Goal: Information Seeking & Learning: Learn about a topic

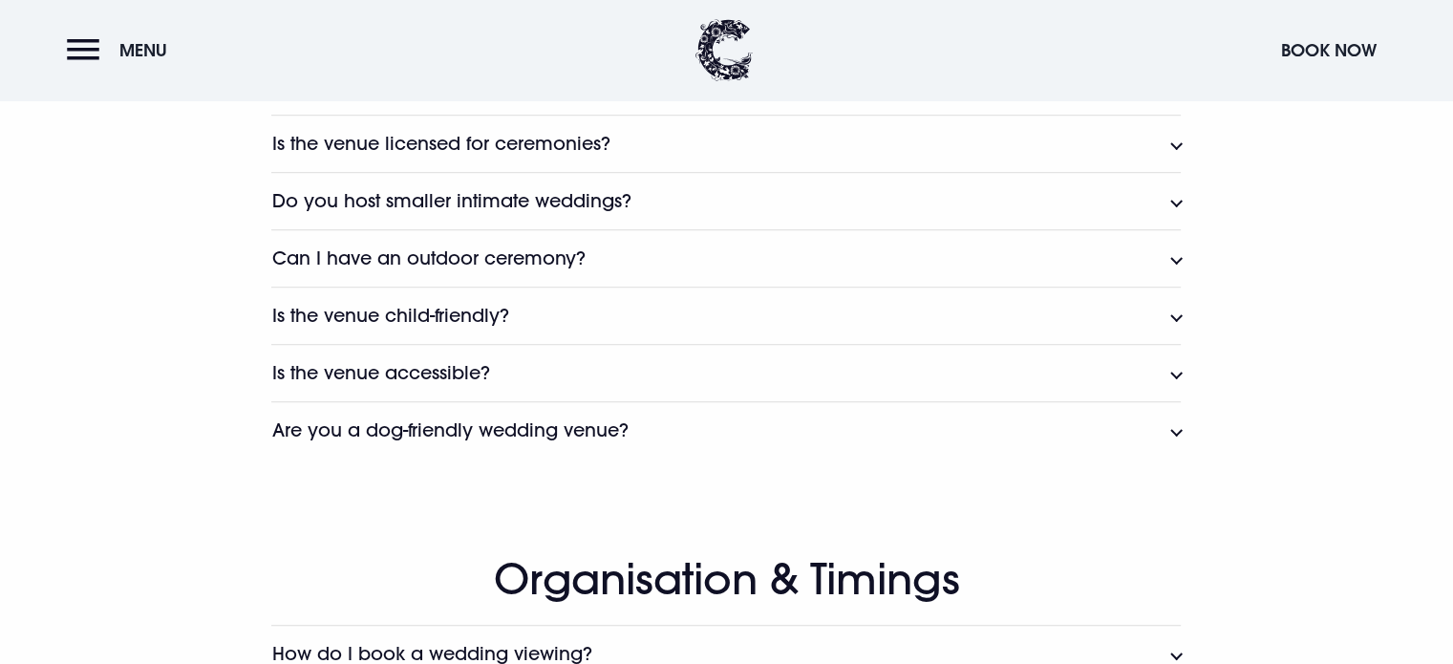
scroll to position [1267, 0]
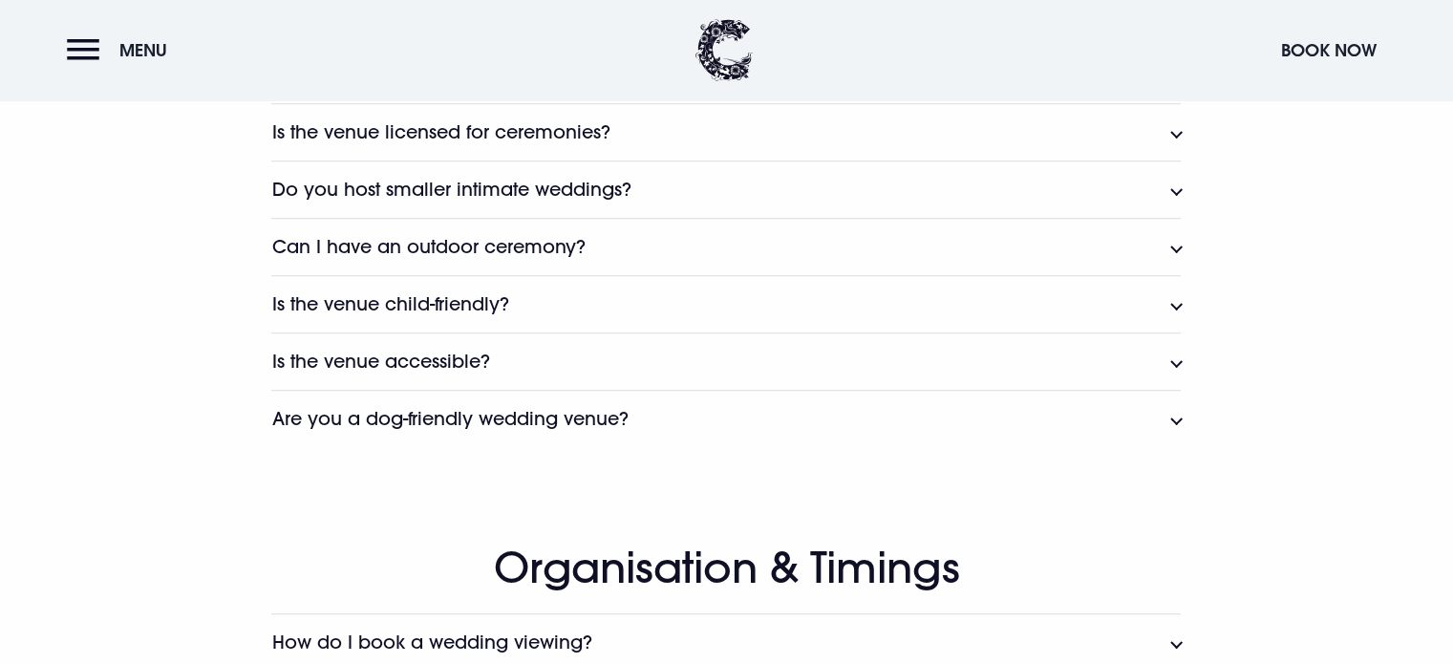
click at [1175, 416] on button "Are you a dog-friendly wedding venue?" at bounding box center [726, 418] width 910 height 57
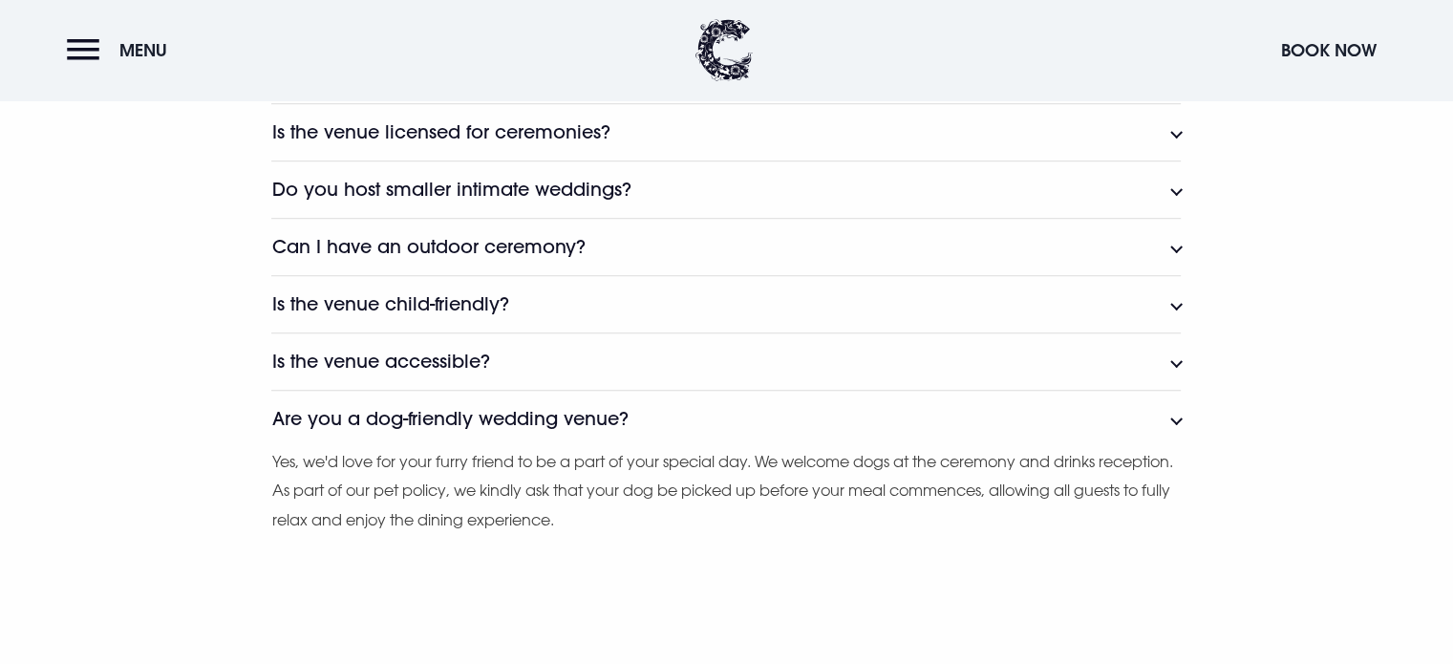
click at [1175, 416] on button "Are you a dog-friendly wedding venue?" at bounding box center [726, 418] width 910 height 57
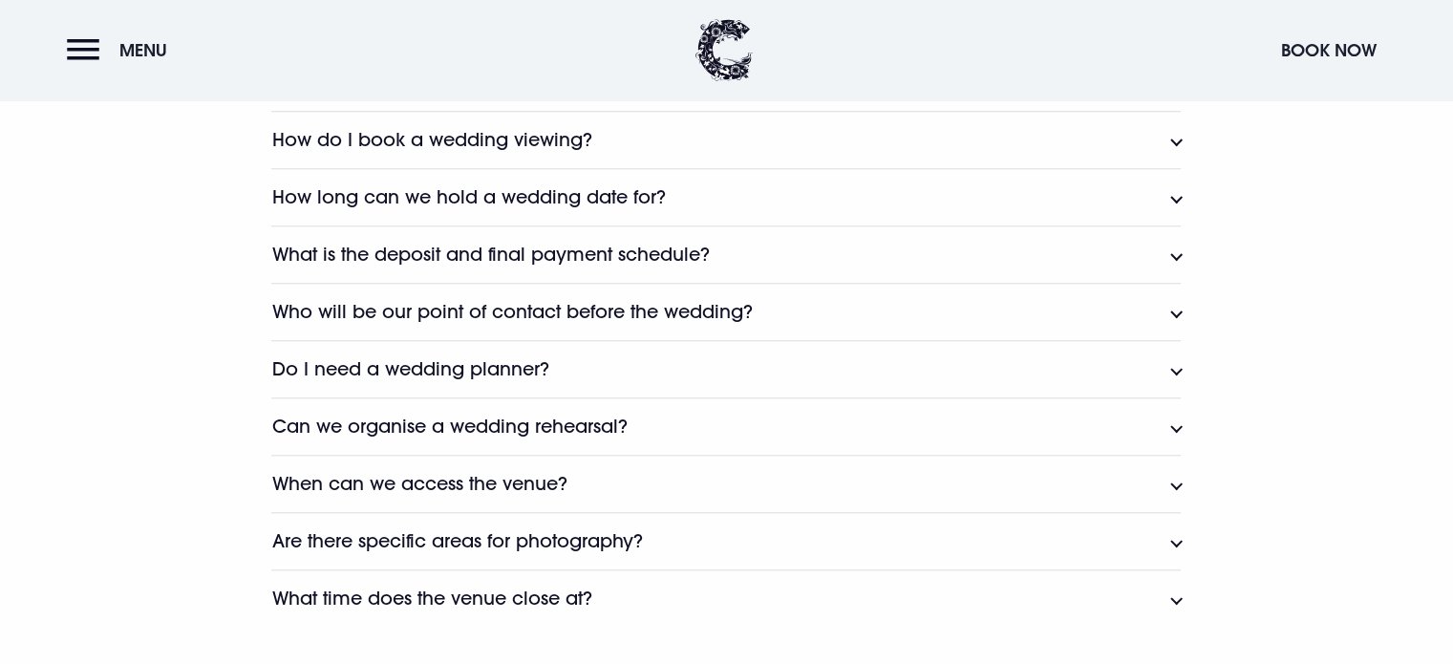
scroll to position [1775, 0]
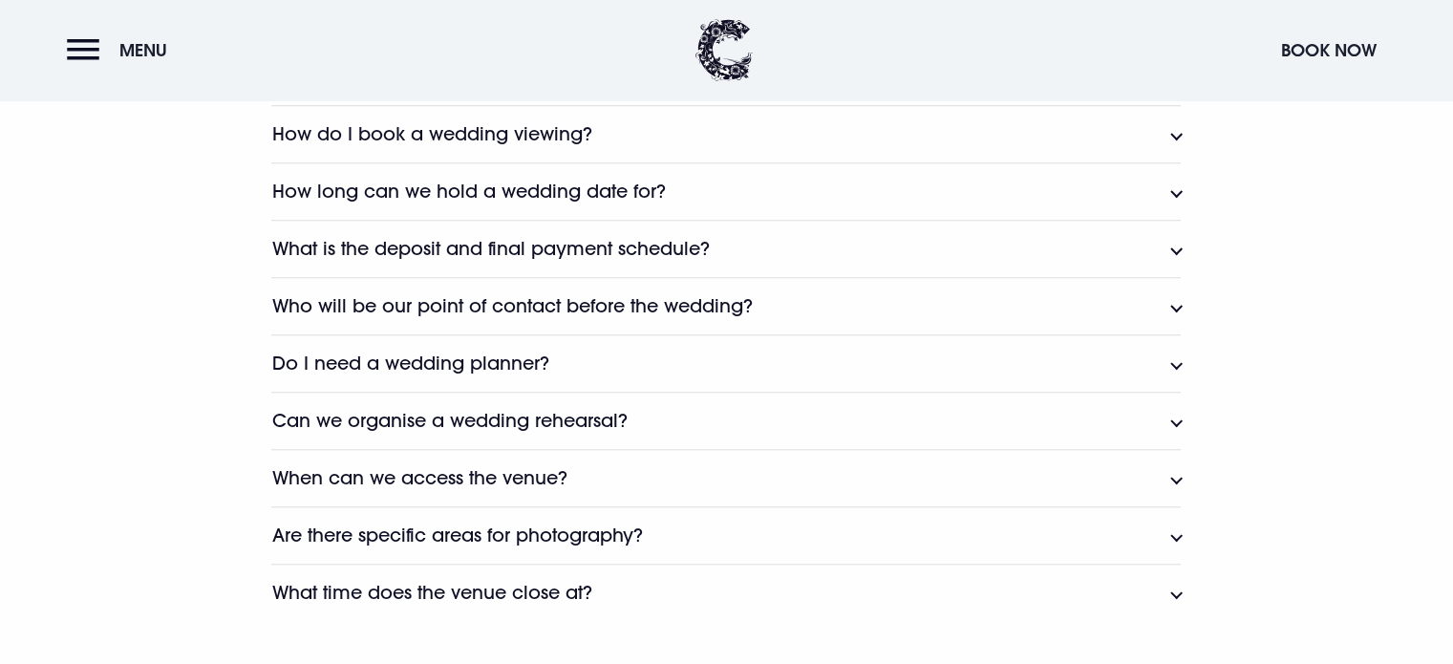
click at [1177, 310] on button "Who will be our point of contact before the wedding?" at bounding box center [726, 305] width 910 height 57
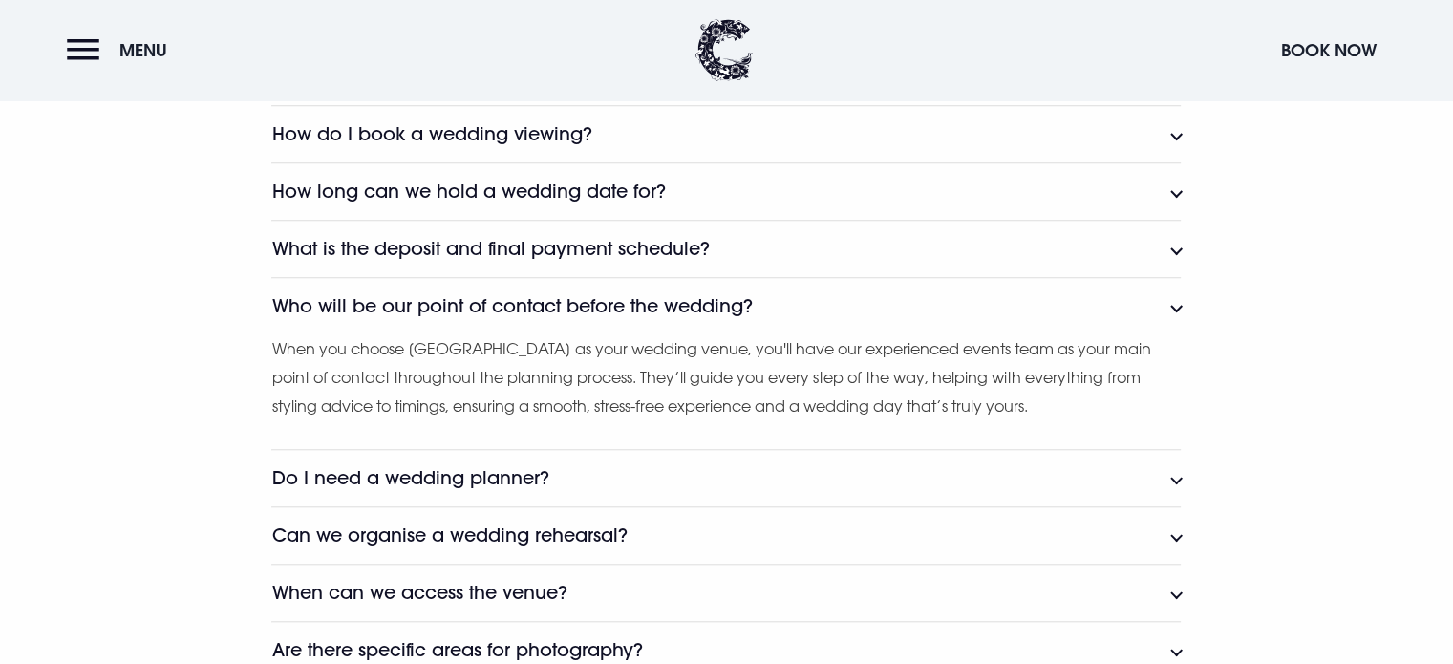
click at [1175, 305] on button "Who will be our point of contact before the wedding?" at bounding box center [726, 305] width 910 height 57
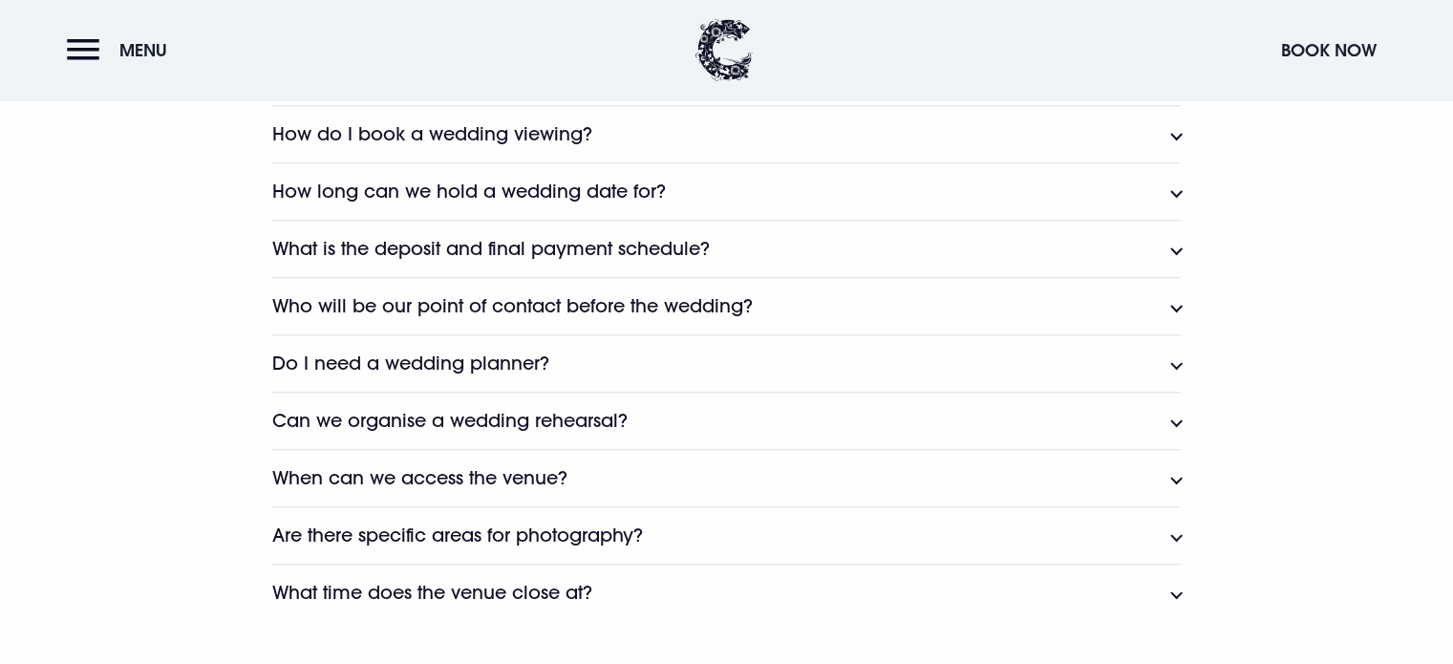
click at [1173, 362] on button "Do I need a wedding planner?" at bounding box center [726, 362] width 910 height 57
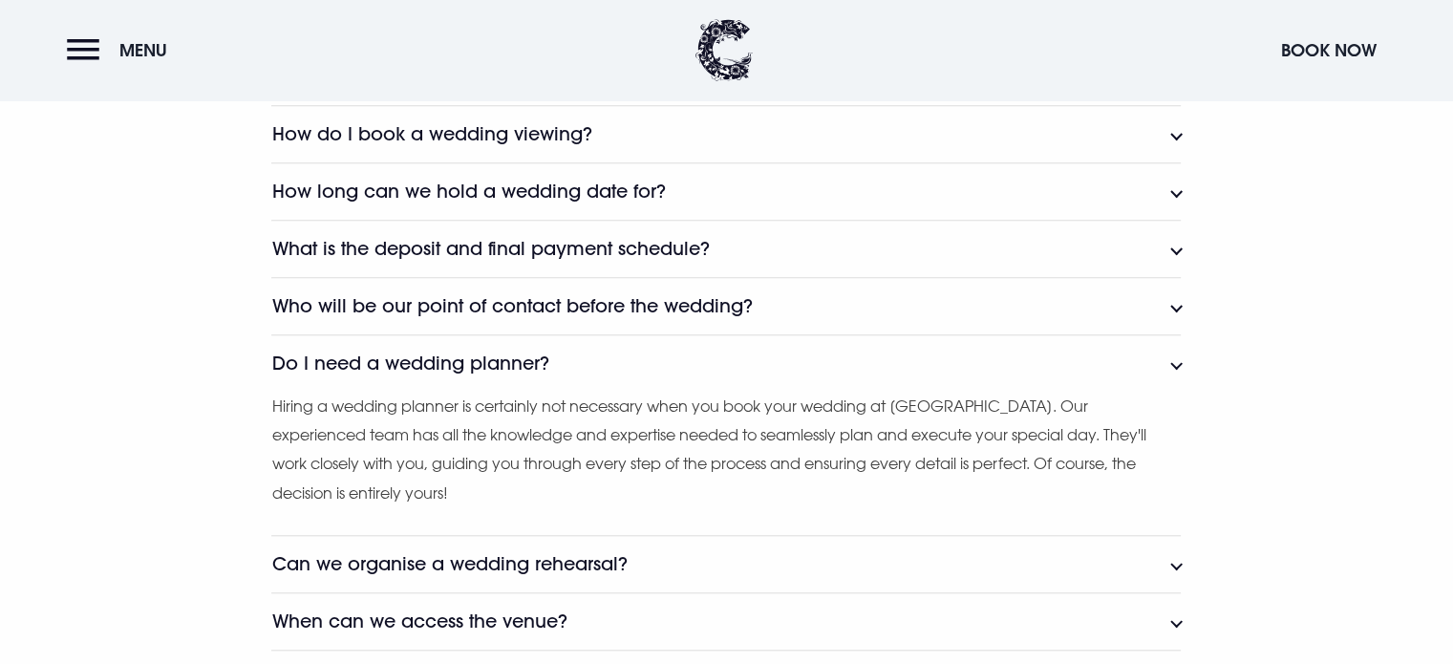
click at [1173, 362] on button "Do I need a wedding planner?" at bounding box center [726, 362] width 910 height 57
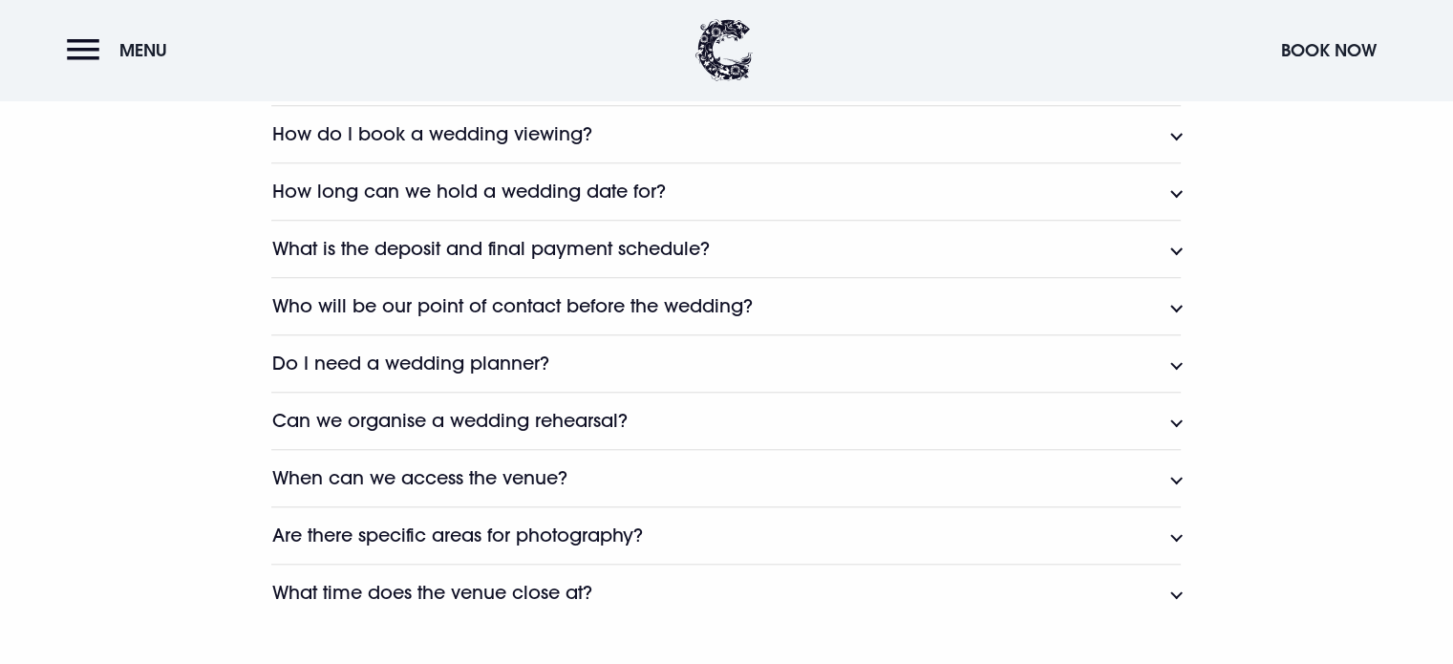
click at [1181, 481] on button "When can we access the venue?" at bounding box center [726, 477] width 910 height 57
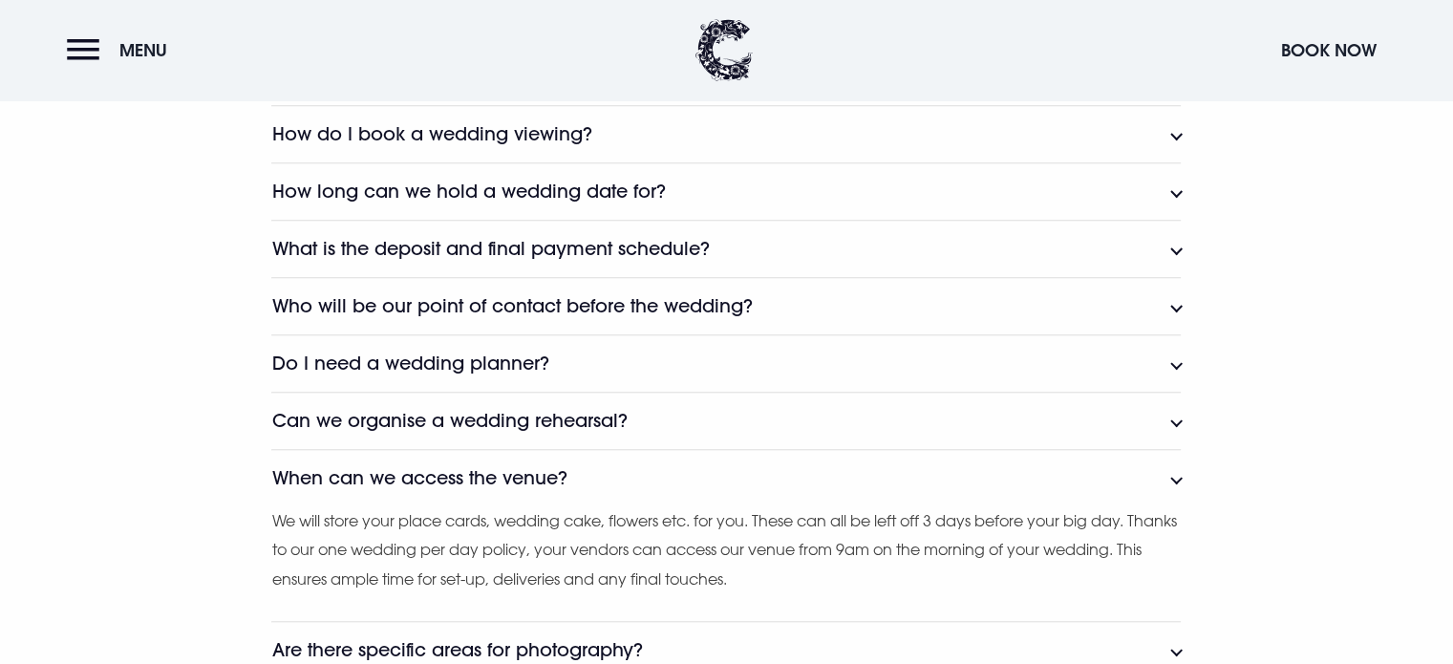
click at [1177, 476] on button "When can we access the venue?" at bounding box center [726, 477] width 910 height 57
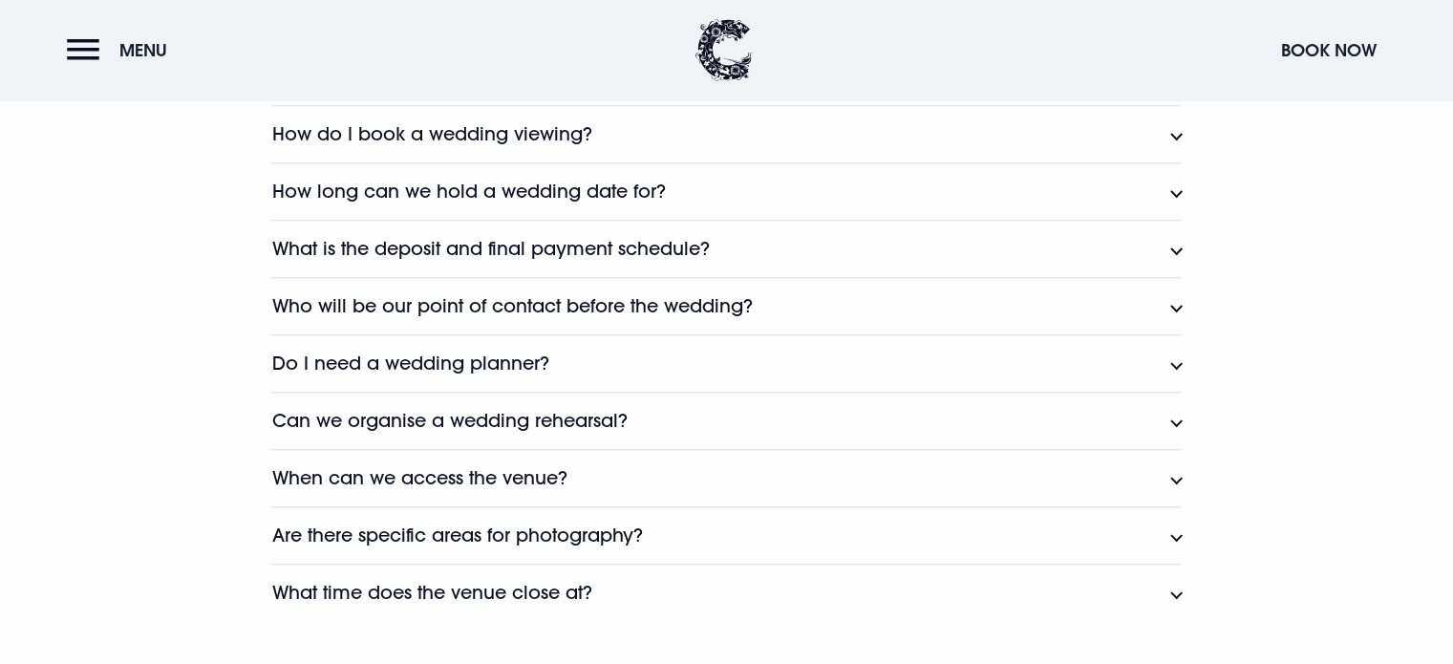
click at [1173, 595] on button "What time does the venue close at?" at bounding box center [726, 592] width 910 height 57
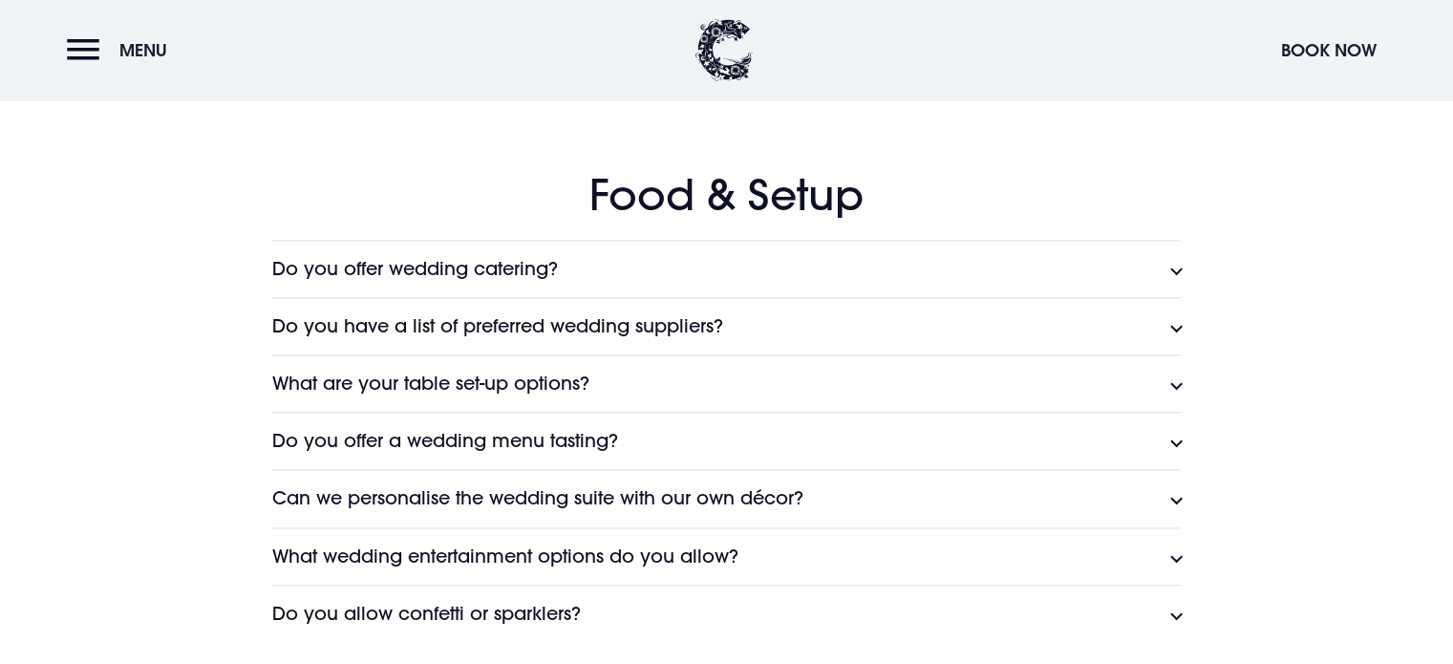
scroll to position [2442, 0]
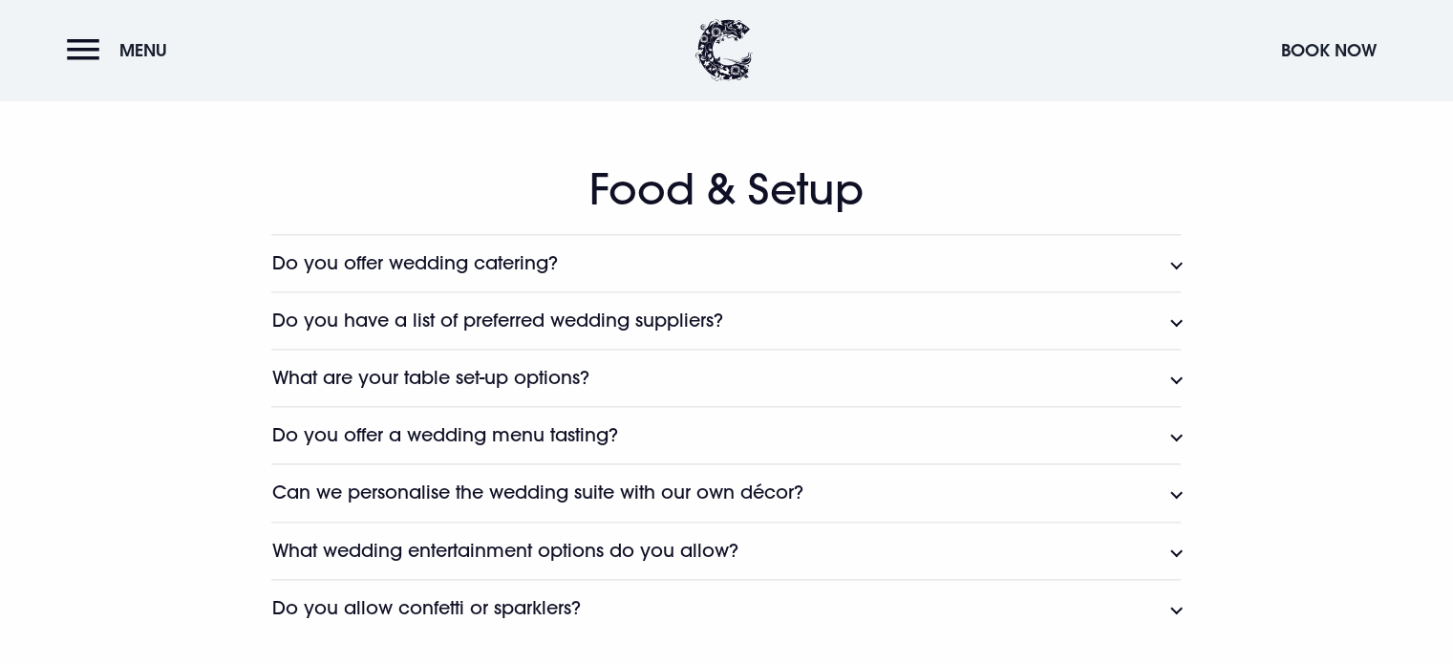
click at [1176, 263] on button "Do you offer wedding catering?" at bounding box center [726, 262] width 910 height 57
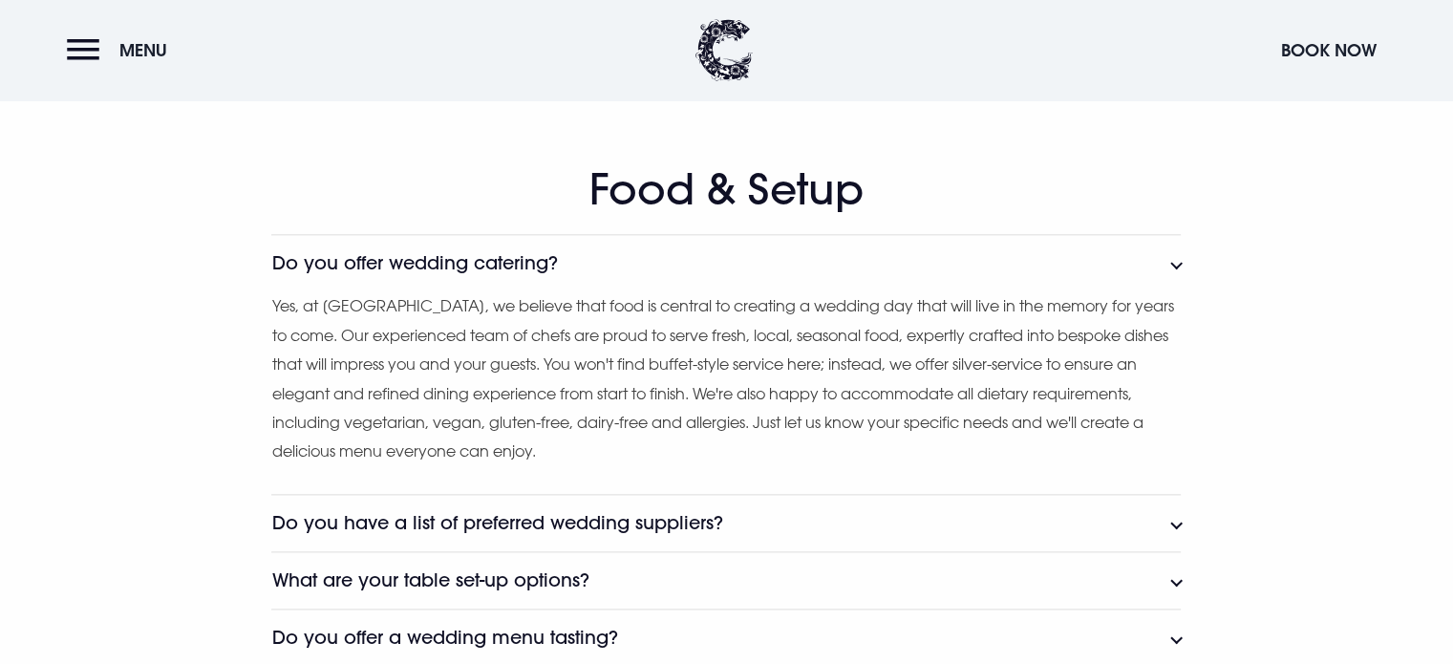
click at [1176, 263] on button "Do you offer wedding catering?" at bounding box center [726, 262] width 910 height 57
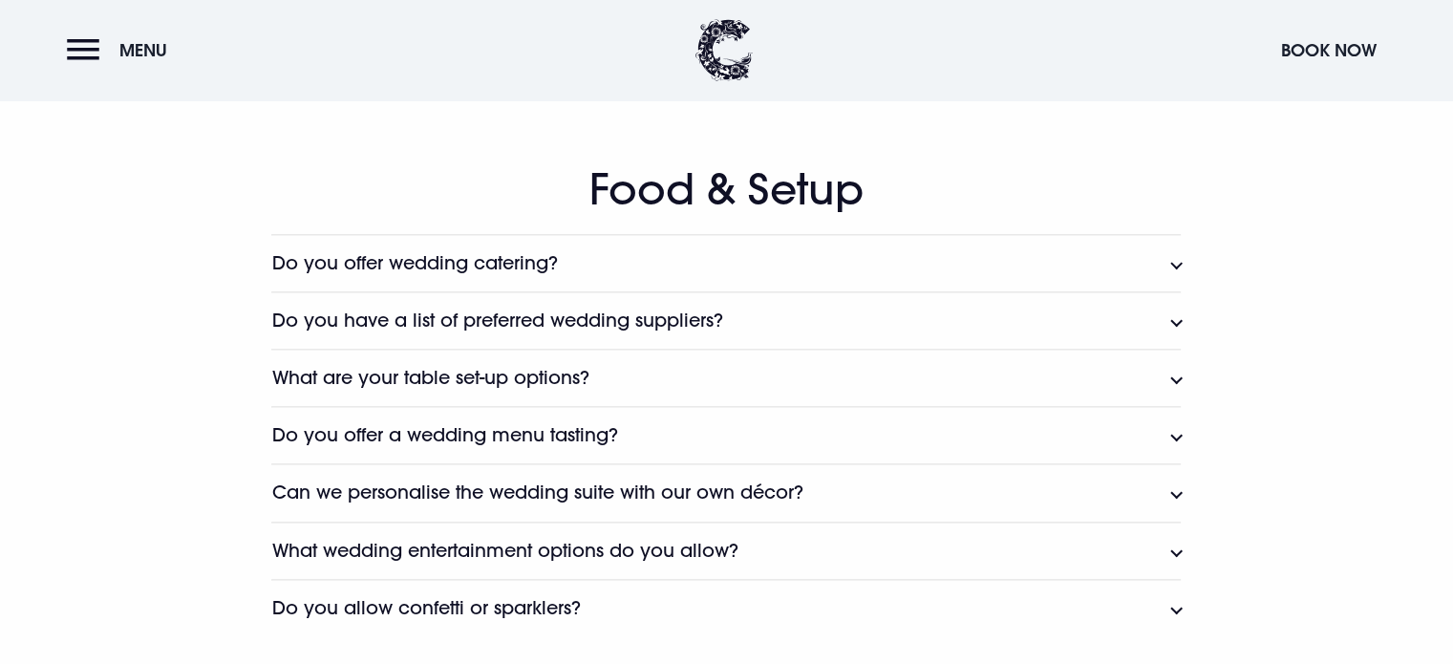
click at [1177, 431] on button "Do you offer a wedding menu tasting?" at bounding box center [726, 434] width 910 height 57
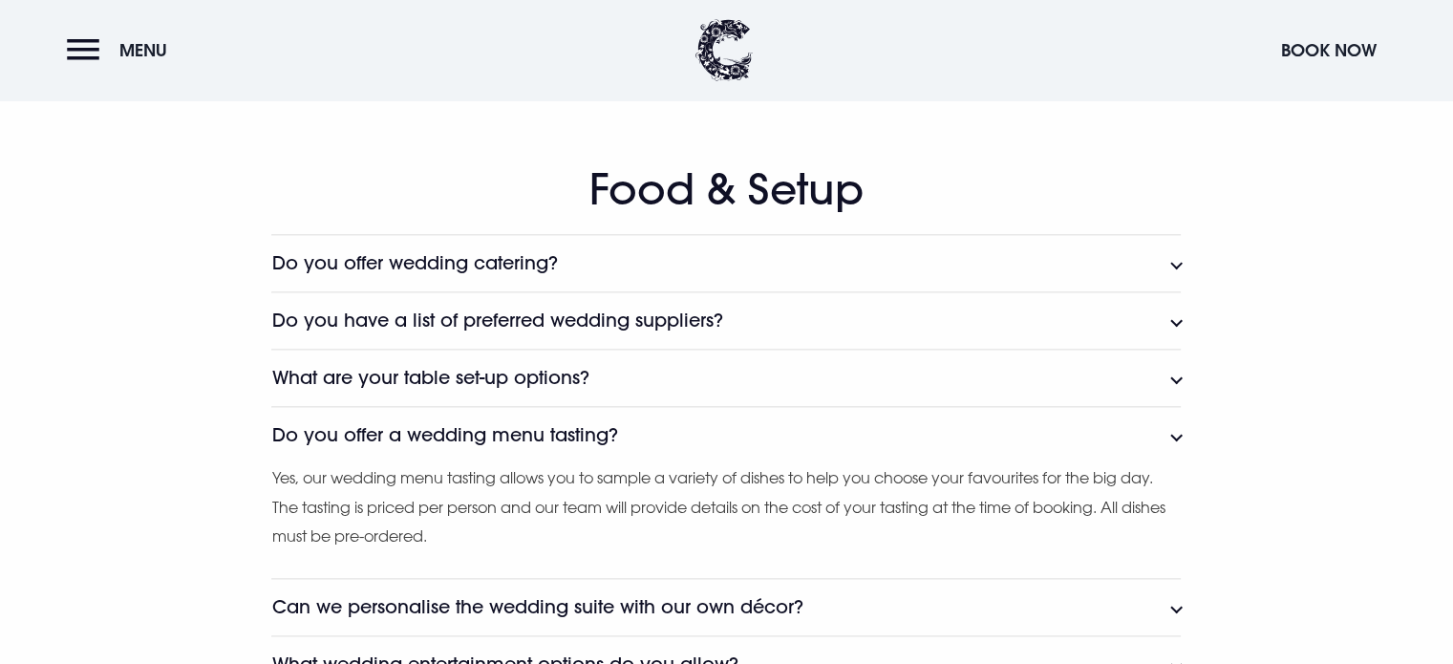
click at [1177, 431] on button "Do you offer a wedding menu tasting?" at bounding box center [726, 434] width 910 height 57
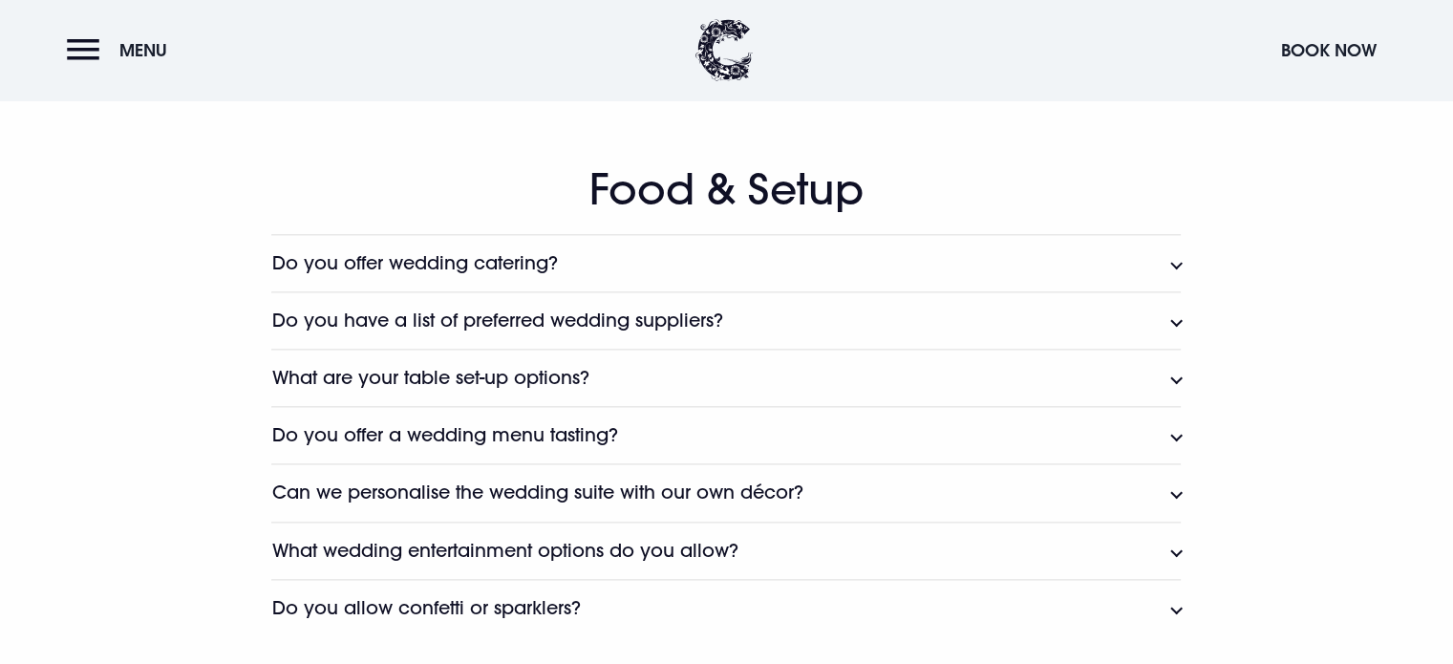
click at [1177, 374] on button "What are your table set-up options?" at bounding box center [726, 377] width 910 height 57
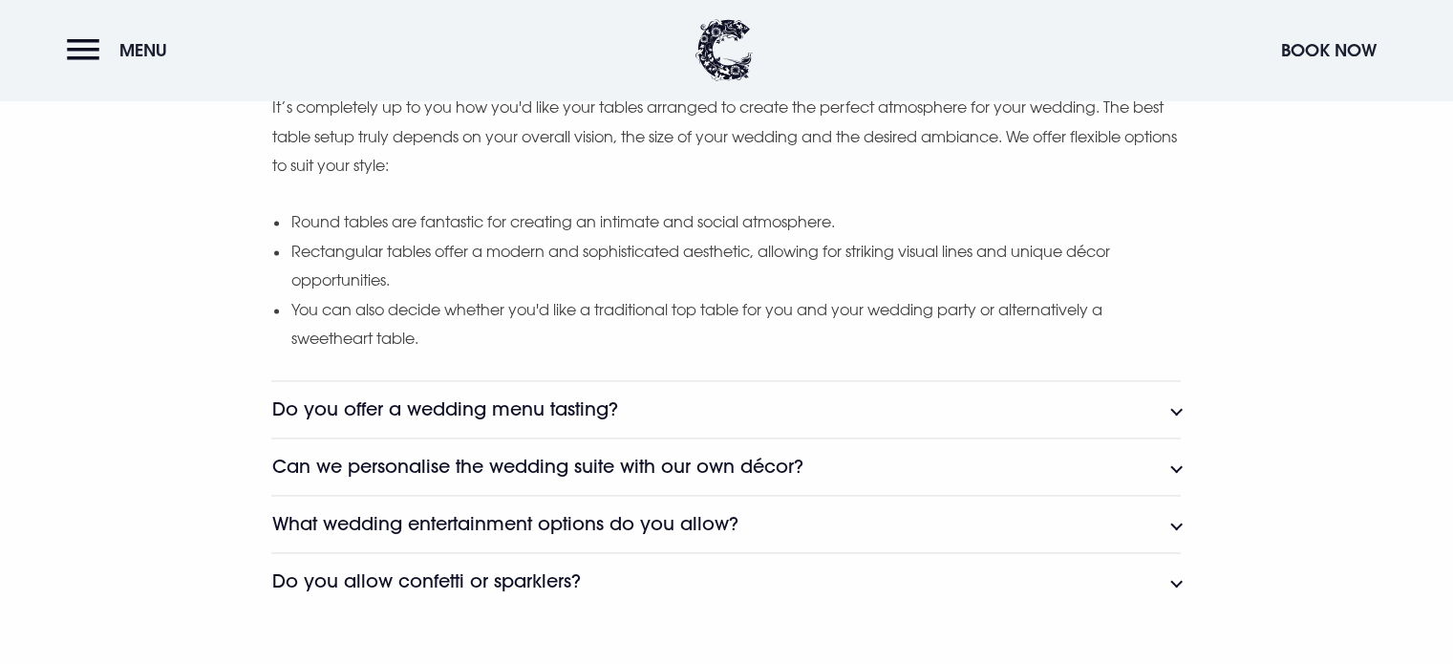
scroll to position [2762, 0]
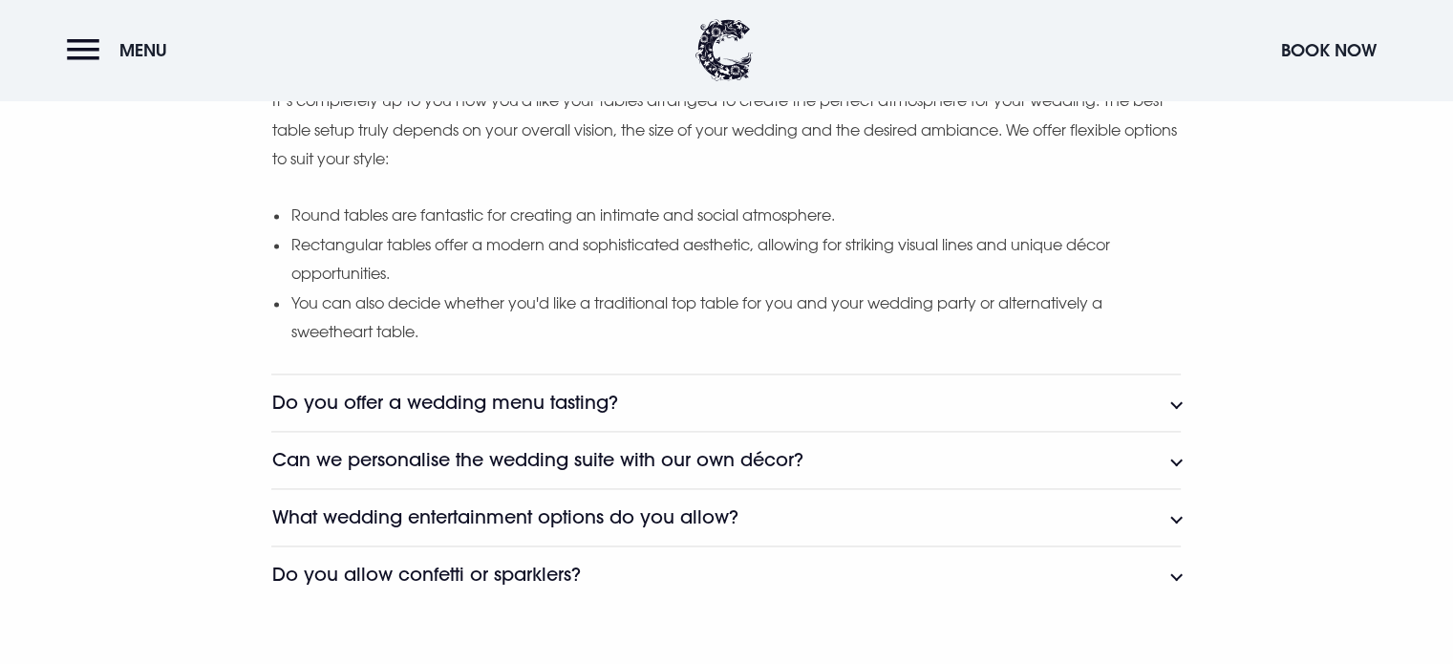
click at [1175, 510] on button "What wedding entertainment options do you allow?" at bounding box center [726, 516] width 910 height 57
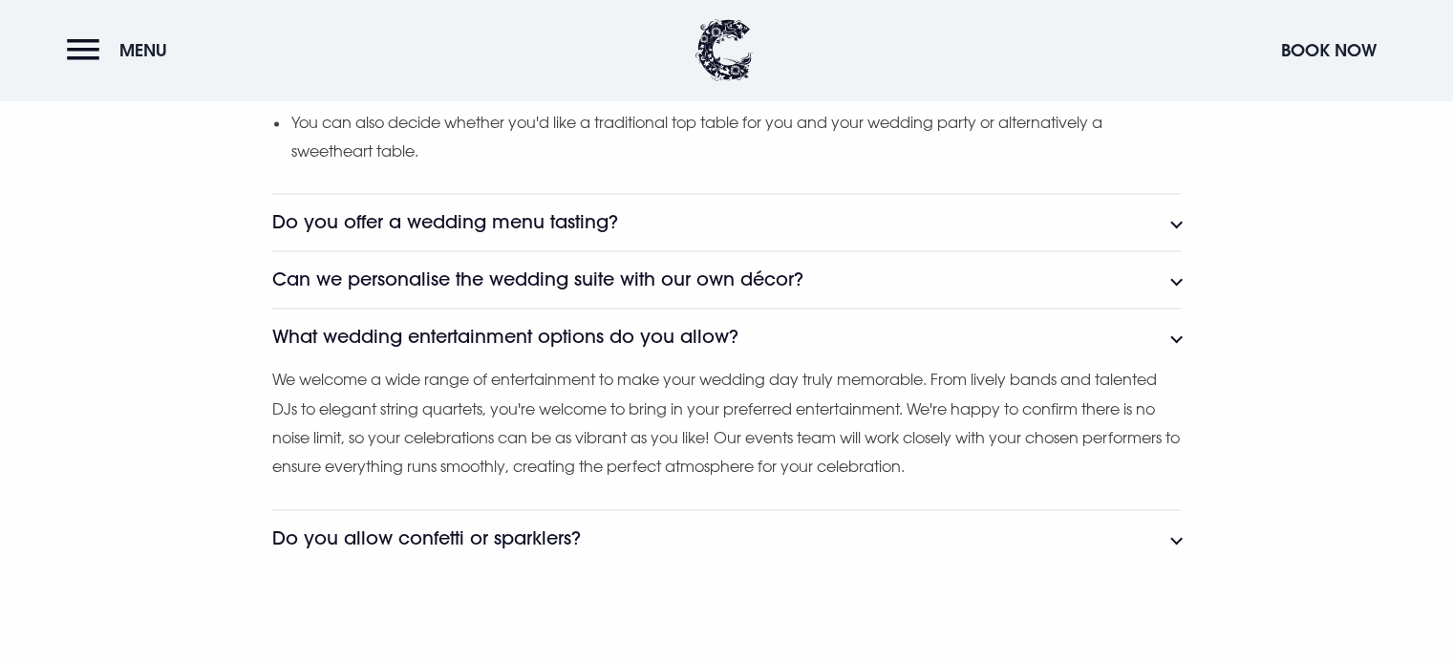
scroll to position [2949, 0]
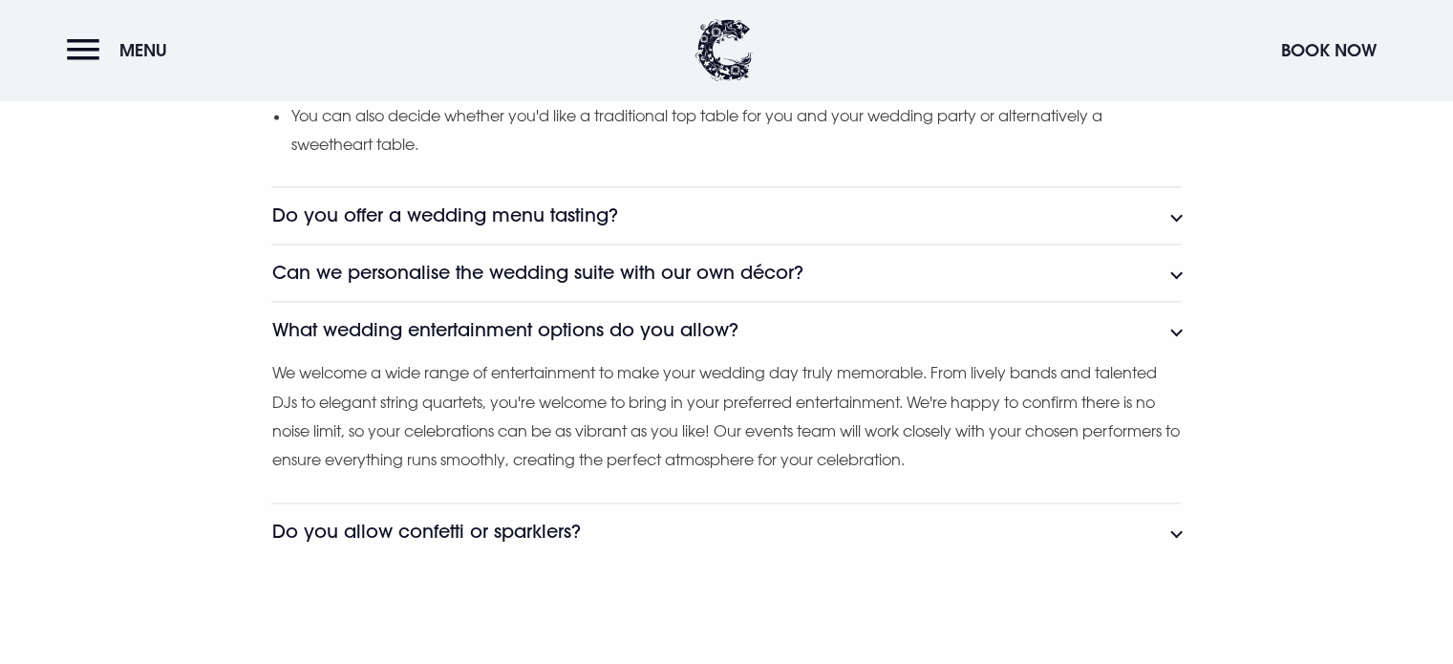
click at [1179, 528] on button "Do you allow confetti or sparklers?" at bounding box center [726, 531] width 910 height 57
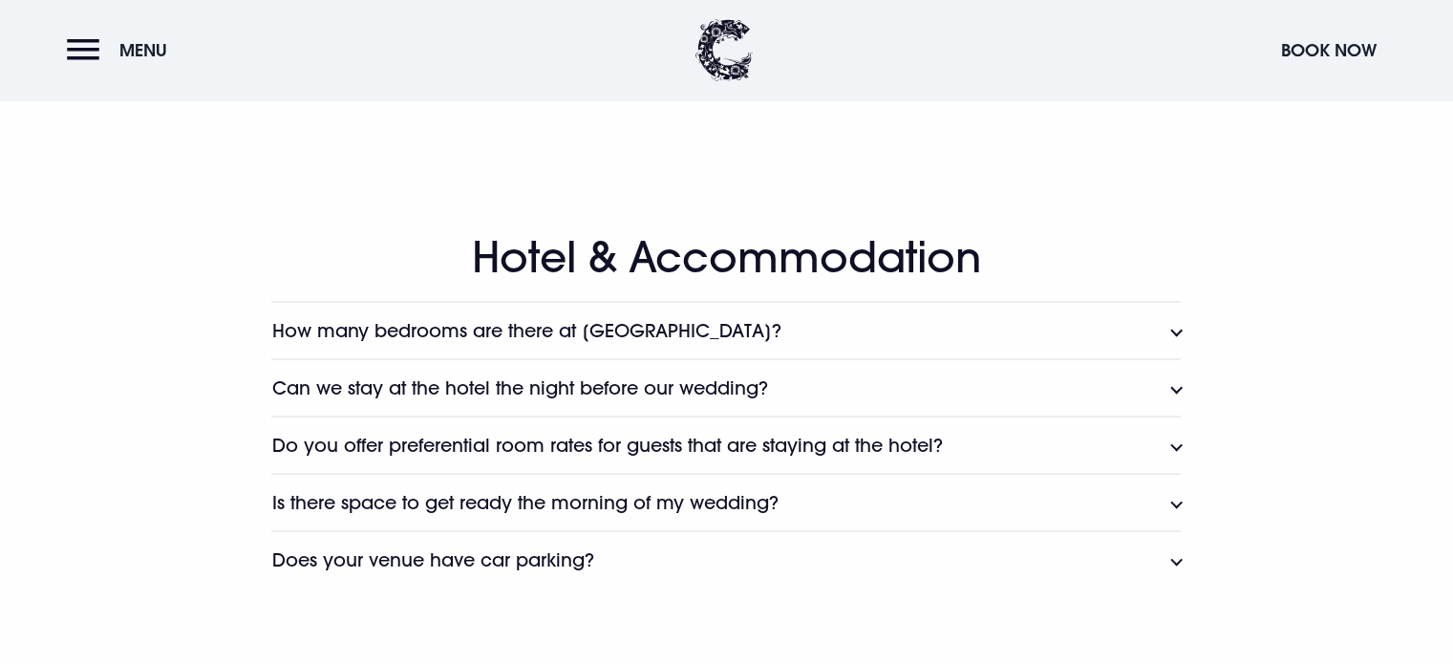
scroll to position [3514, 0]
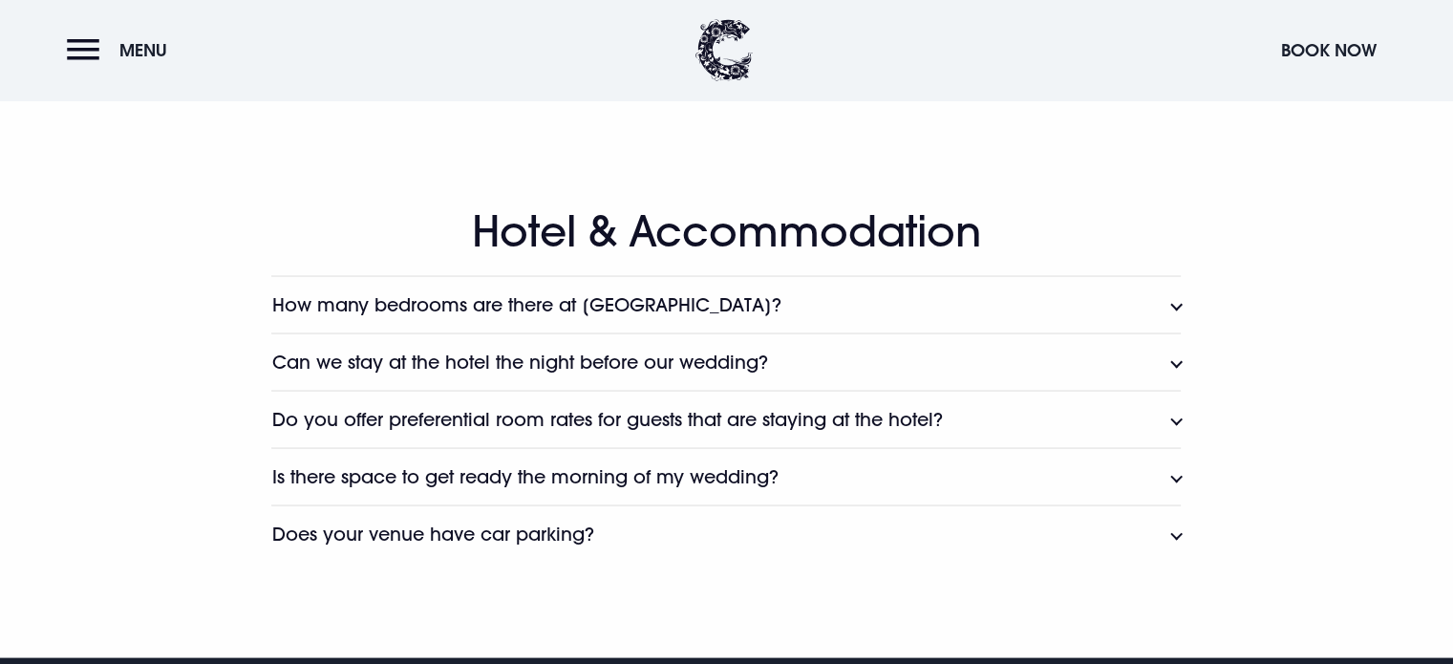
click at [1178, 419] on button "Do you offer preferential room rates for guests that are staying at the hotel?" at bounding box center [726, 418] width 910 height 57
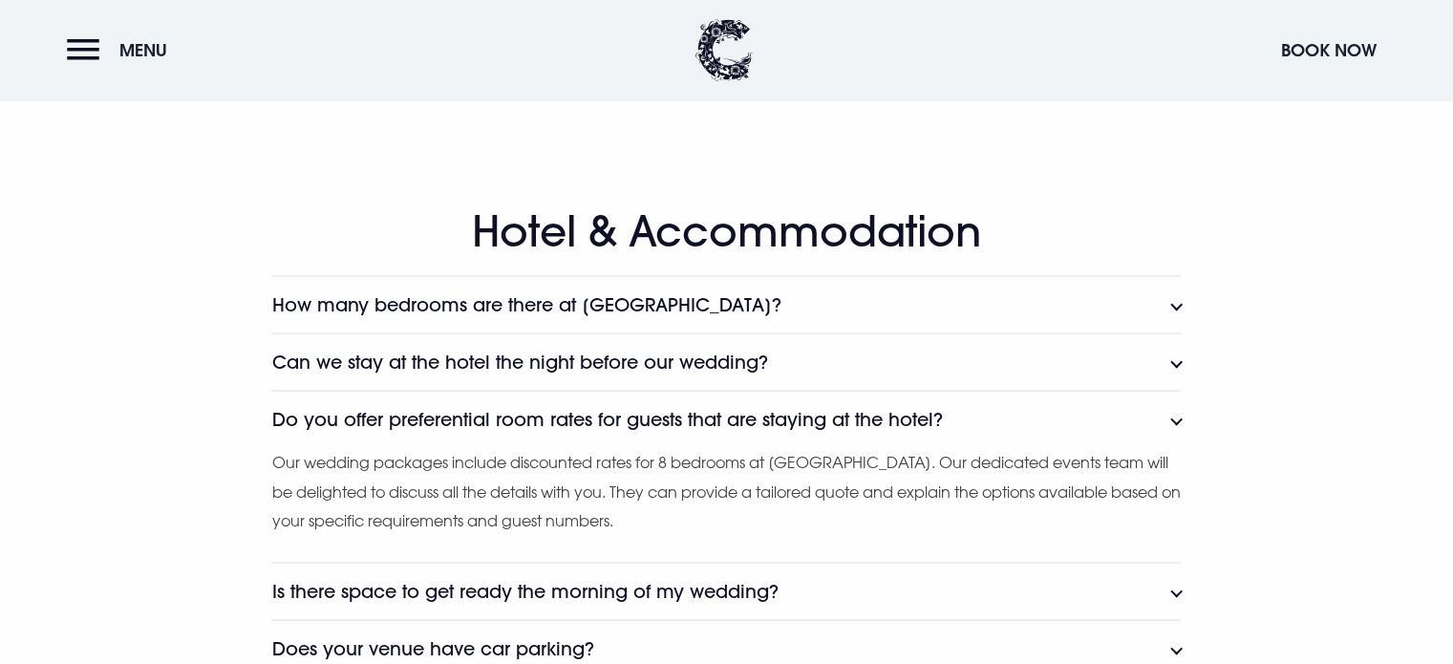
click at [1178, 419] on button "Do you offer preferential room rates for guests that are staying at the hotel?" at bounding box center [726, 418] width 910 height 57
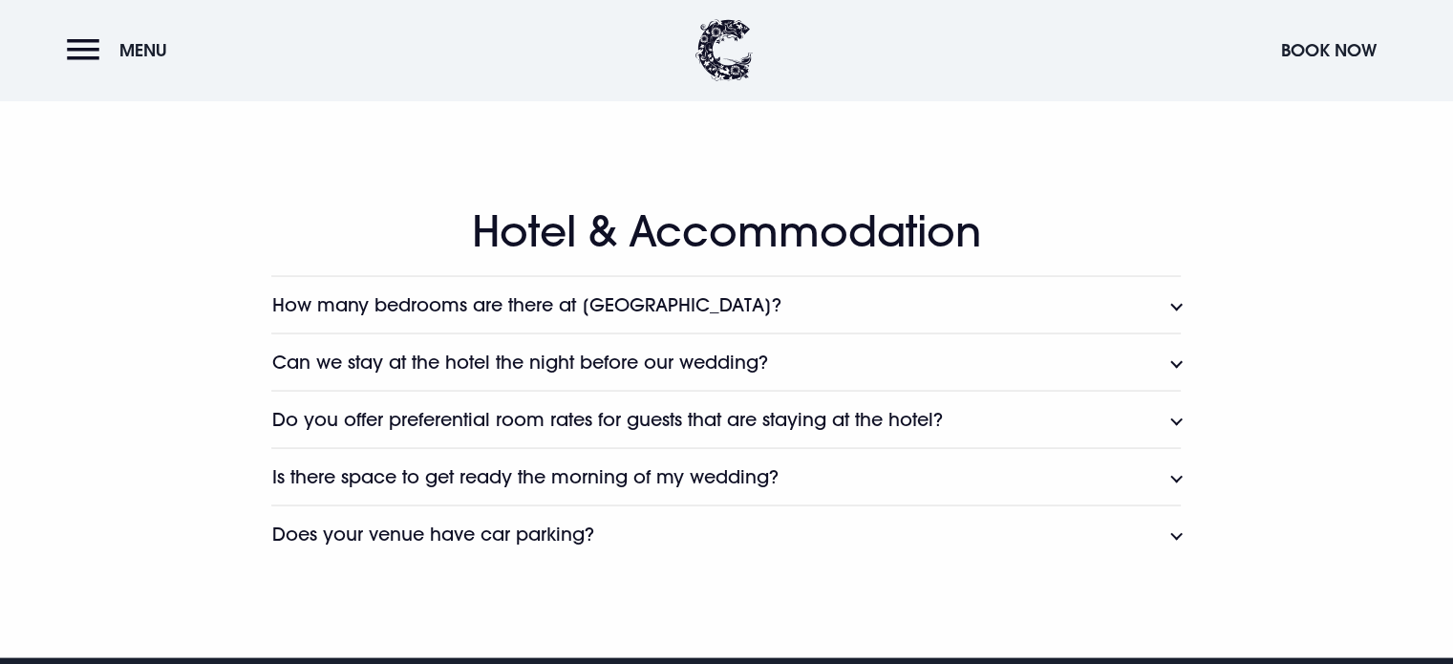
click at [1173, 356] on button "Can we stay at the hotel the night before our wedding?" at bounding box center [726, 360] width 910 height 57
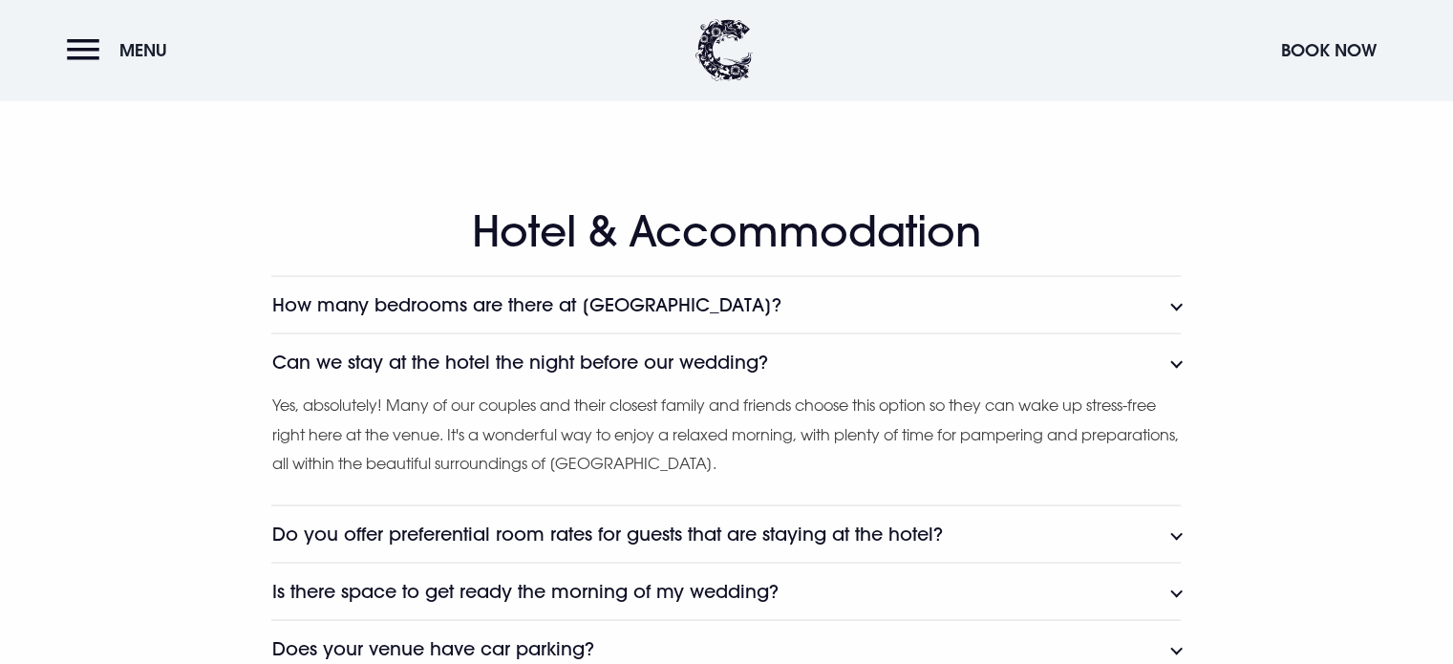
click at [1179, 297] on button "How many bedrooms are there at [GEOGRAPHIC_DATA]?" at bounding box center [726, 303] width 910 height 57
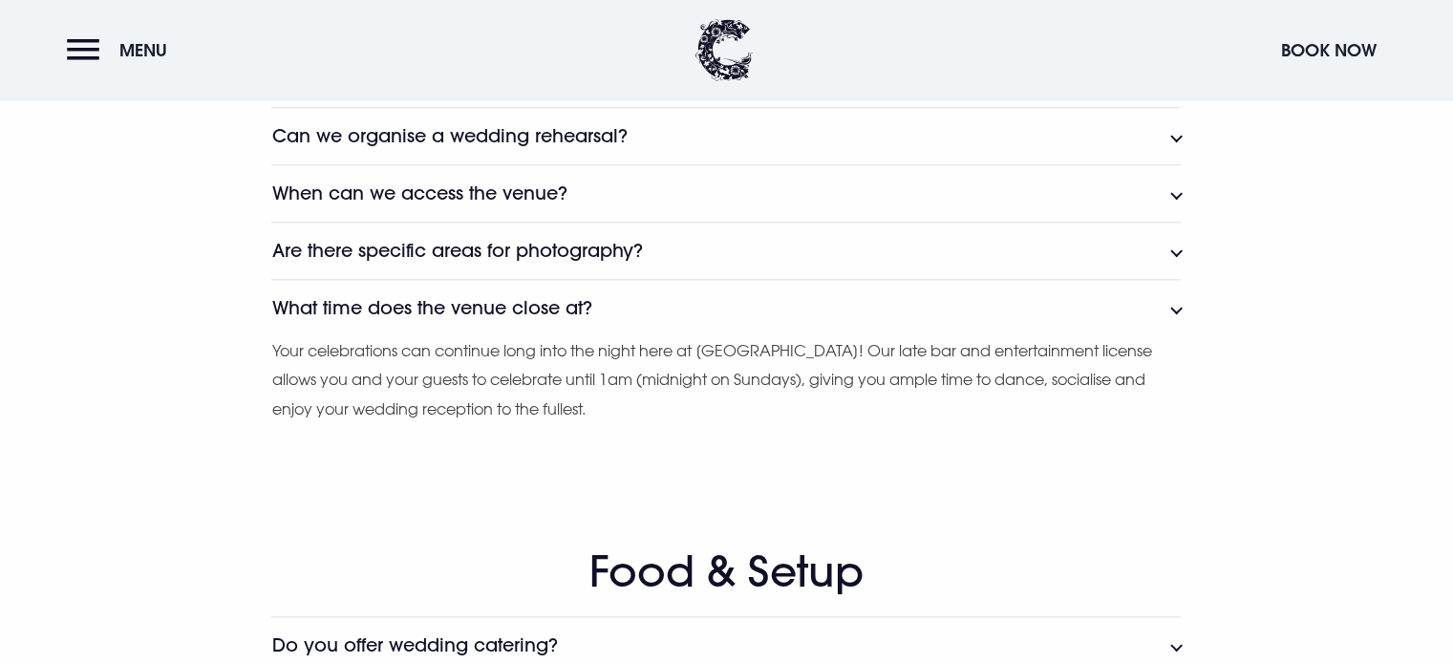
scroll to position [2004, 0]
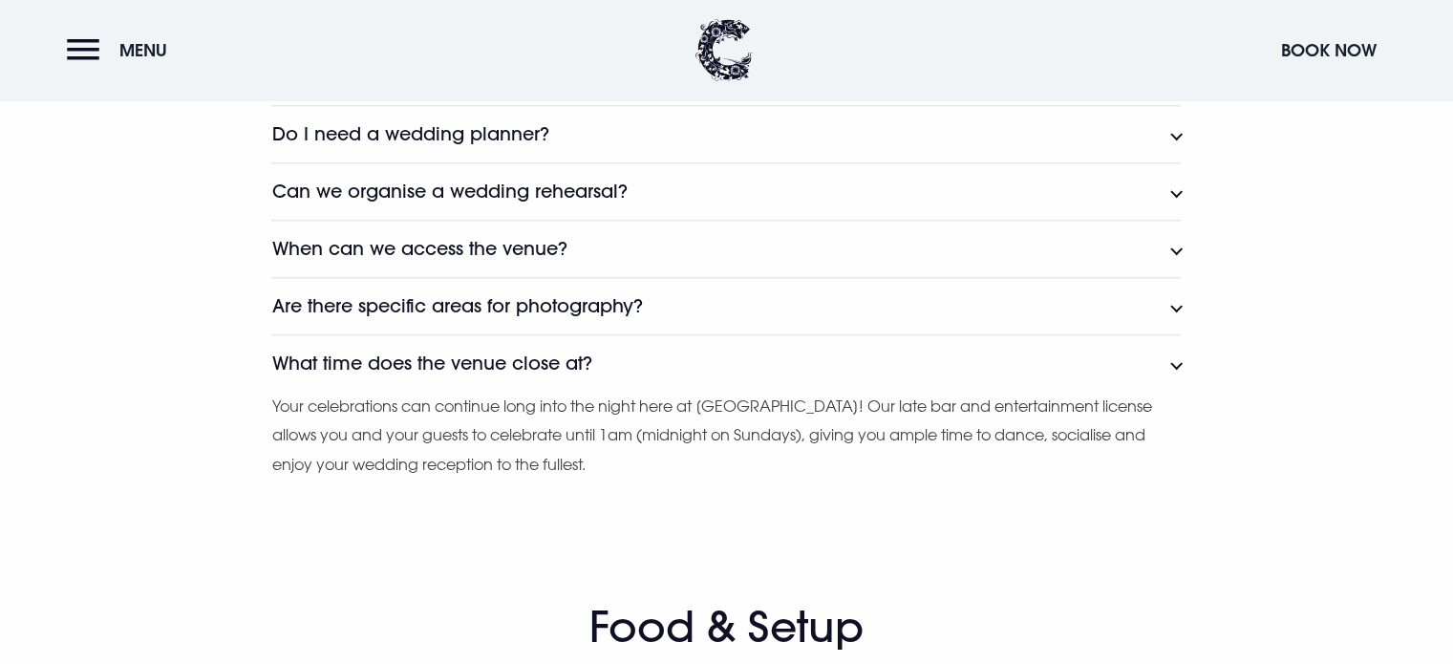
click at [1170, 306] on button "Are there specific areas for photography?" at bounding box center [726, 305] width 910 height 57
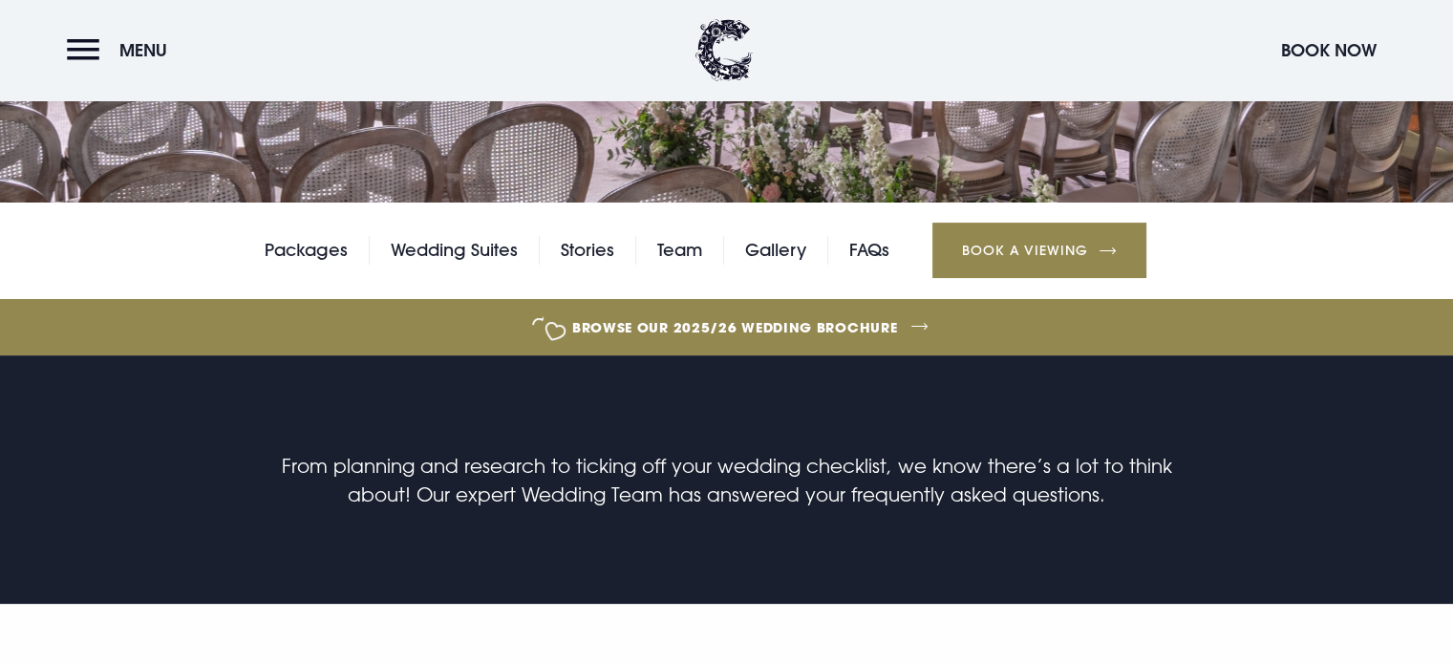
scroll to position [0, 0]
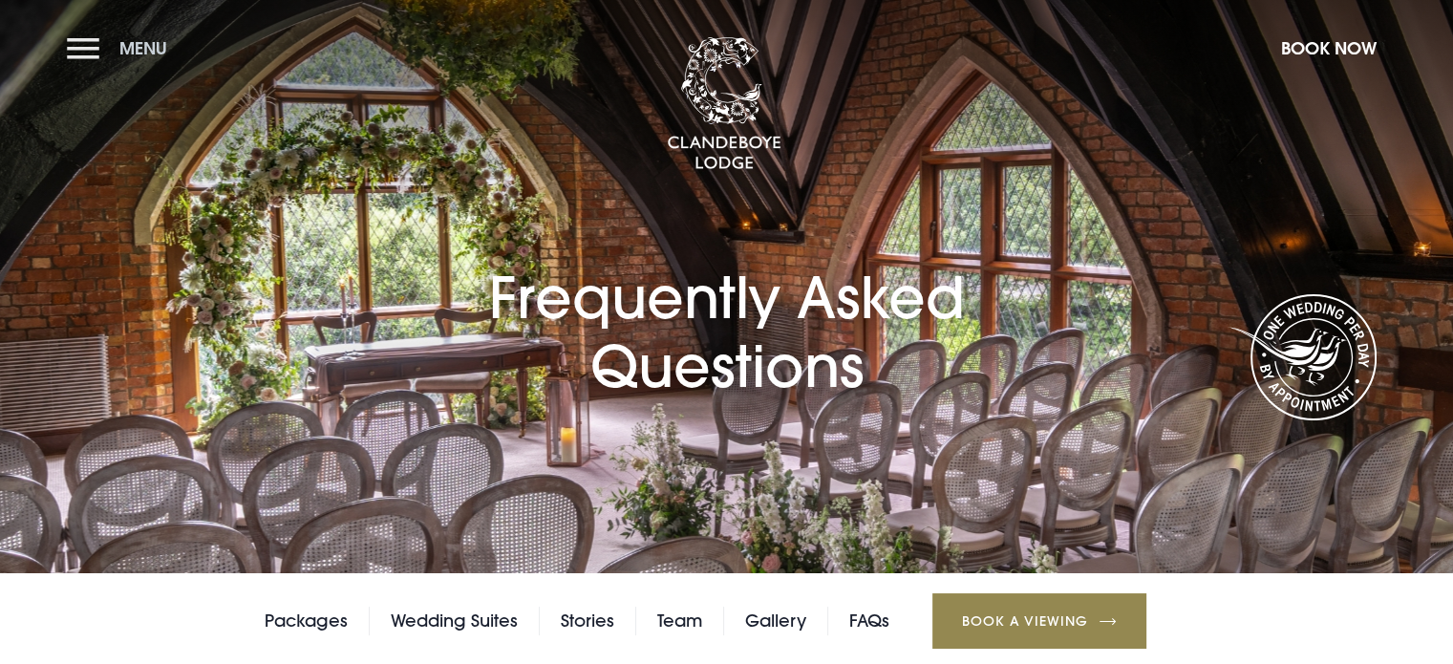
click at [81, 49] on button "Menu" at bounding box center [122, 48] width 110 height 41
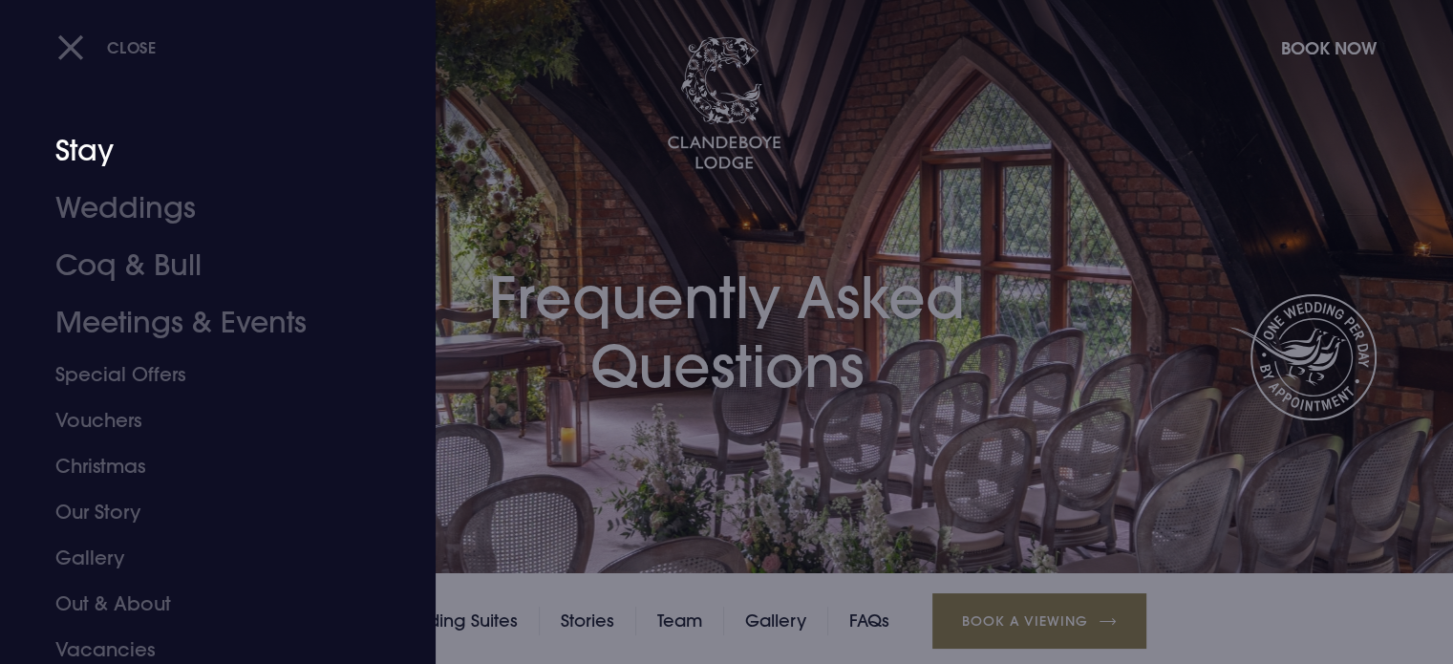
click at [92, 160] on link "Stay" at bounding box center [206, 150] width 302 height 57
